Goal: Check status: Check status

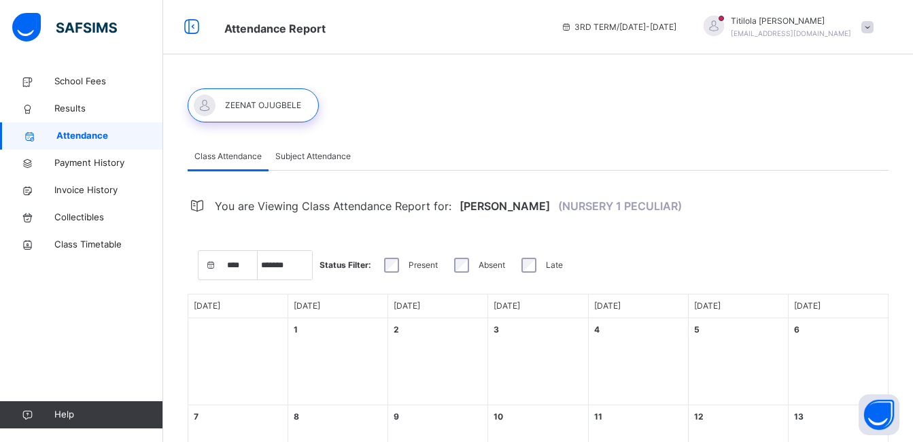
select select "****"
select select "*"
click at [73, 104] on span "Results" at bounding box center [108, 109] width 109 height 14
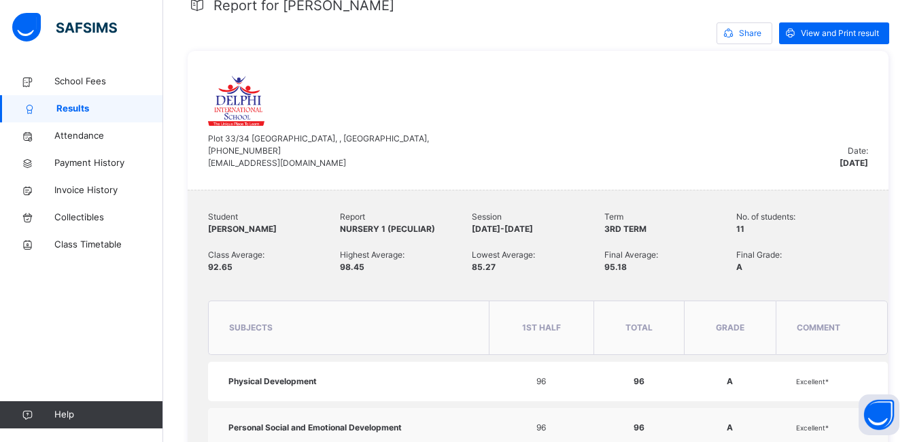
scroll to position [309, 0]
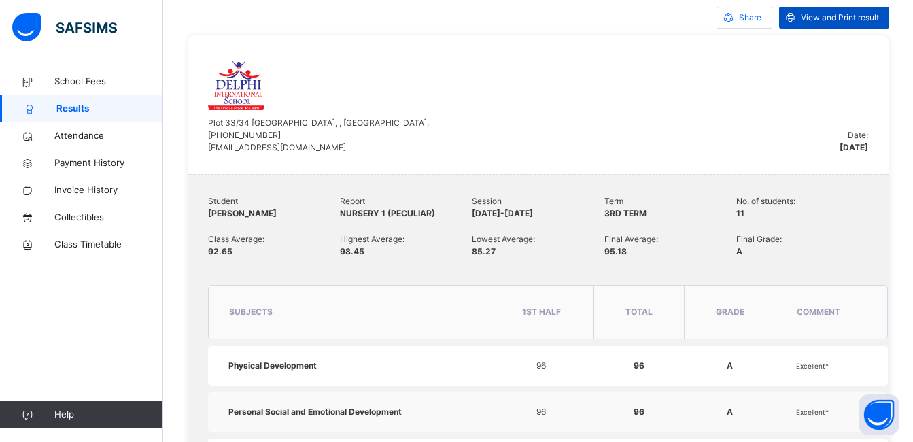
click at [859, 20] on span "View and Print result" at bounding box center [840, 18] width 78 height 12
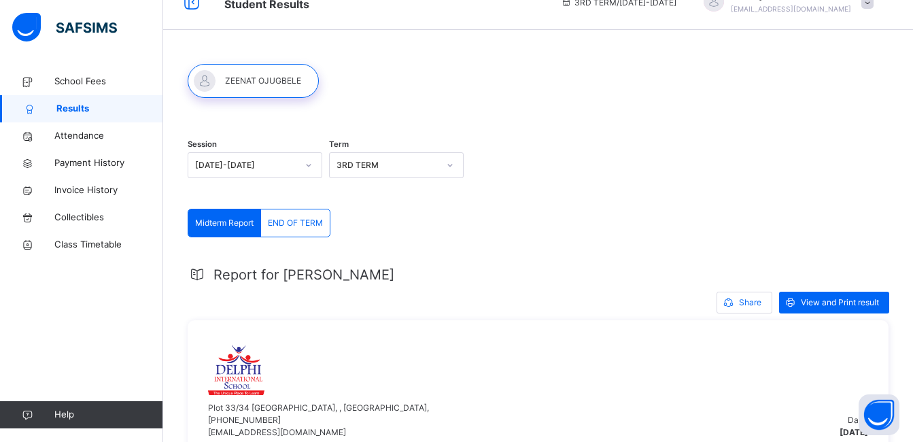
scroll to position [0, 0]
